Goal: Task Accomplishment & Management: Use online tool/utility

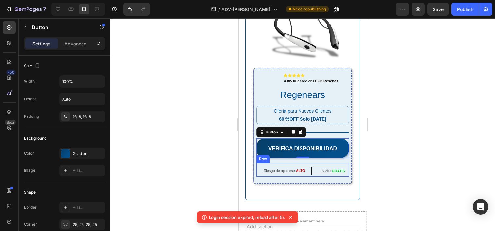
scroll to position [381, 0]
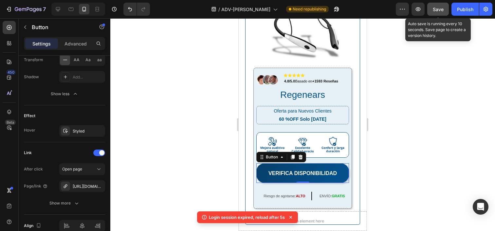
click at [441, 14] on button "Save" at bounding box center [438, 9] width 22 height 13
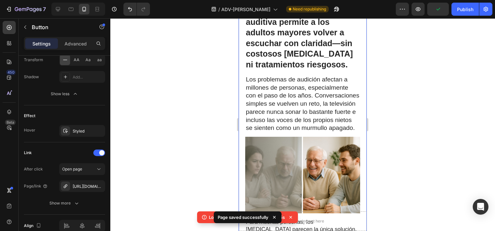
scroll to position [0, 0]
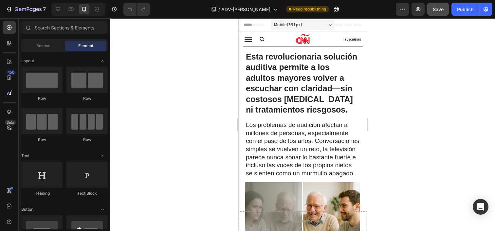
click at [439, 12] on span "Save" at bounding box center [438, 10] width 11 height 6
click at [479, 20] on div at bounding box center [302, 124] width 385 height 213
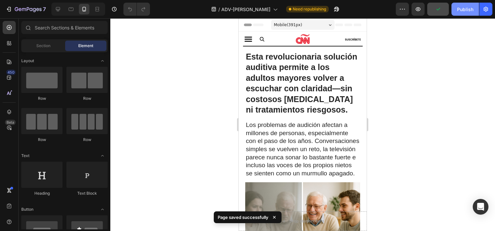
click at [471, 11] on div "Publish" at bounding box center [465, 9] width 16 height 7
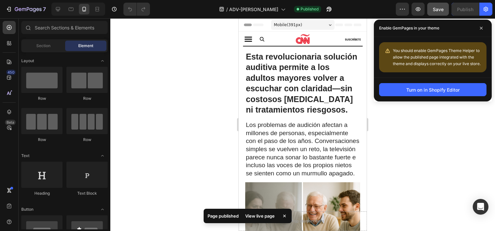
click at [482, 34] on div "Enable GemPages in your theme" at bounding box center [433, 28] width 118 height 17
click at [482, 30] on span at bounding box center [481, 28] width 10 height 10
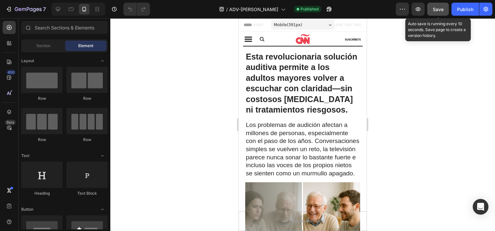
click at [445, 12] on button "Save" at bounding box center [438, 9] width 22 height 13
